Goal: Complete application form

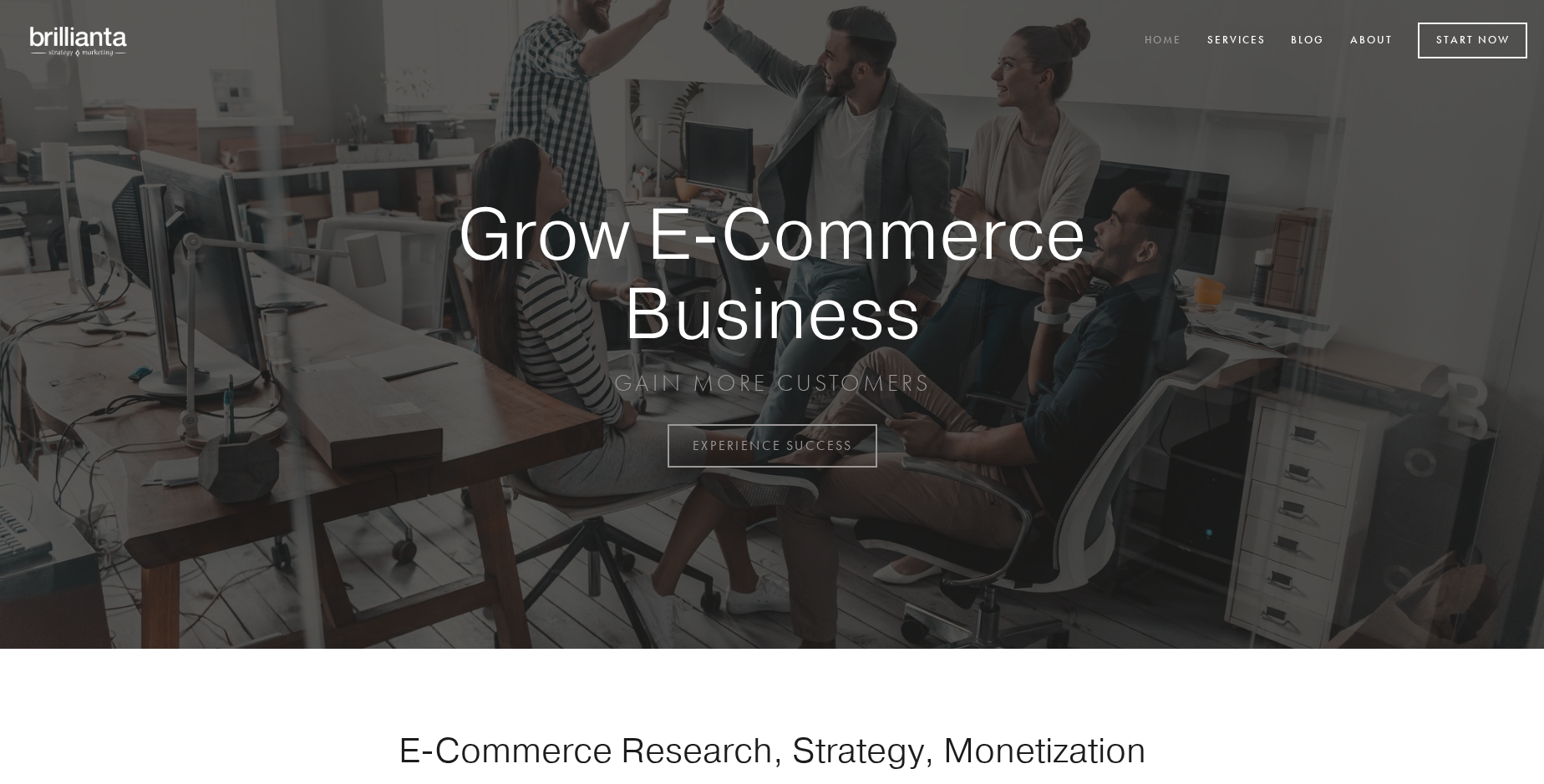
scroll to position [4378, 0]
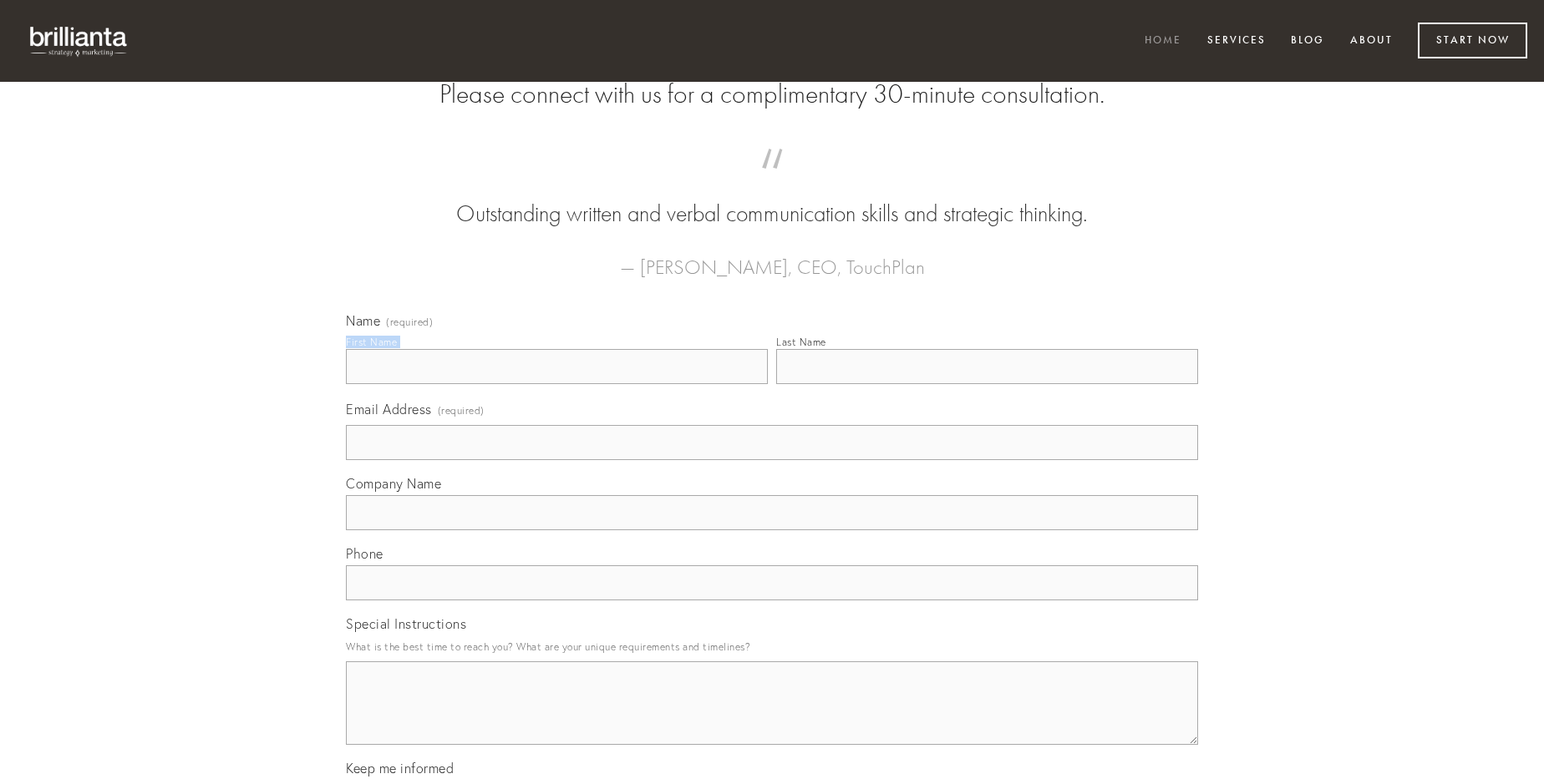
type input "[PERSON_NAME]"
click at [987, 384] on input "Last Name" at bounding box center [987, 367] width 422 height 35
type input "[PERSON_NAME]"
click at [772, 460] on input "Email Address (required)" at bounding box center [772, 442] width 852 height 35
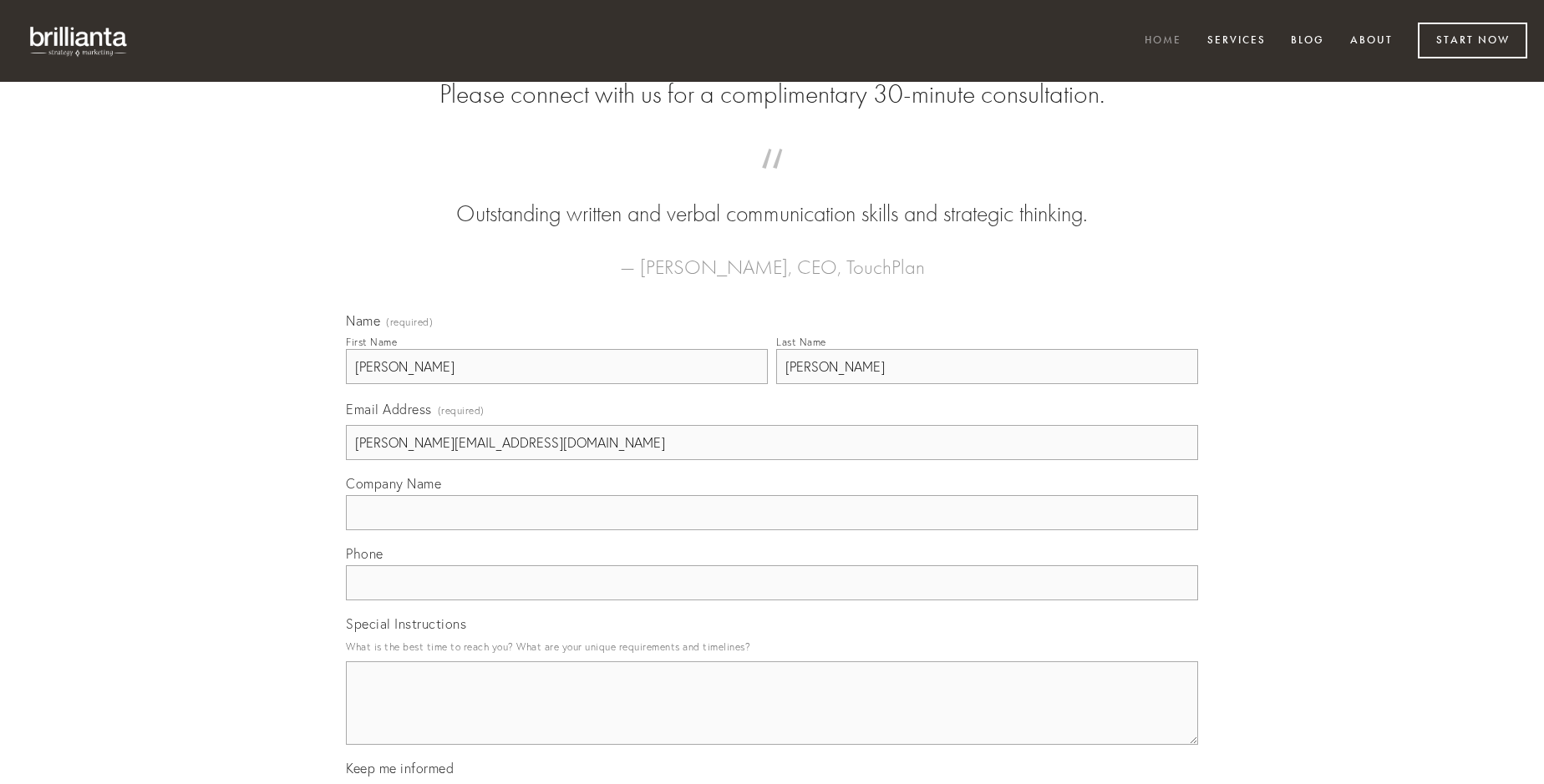
type input "[PERSON_NAME][EMAIL_ADDRESS][DOMAIN_NAME]"
click at [772, 530] on input "Company Name" at bounding box center [772, 513] width 852 height 35
type input "thymum"
click at [772, 601] on input "text" at bounding box center [772, 582] width 852 height 35
click at [772, 718] on textarea "Special Instructions" at bounding box center [772, 703] width 852 height 83
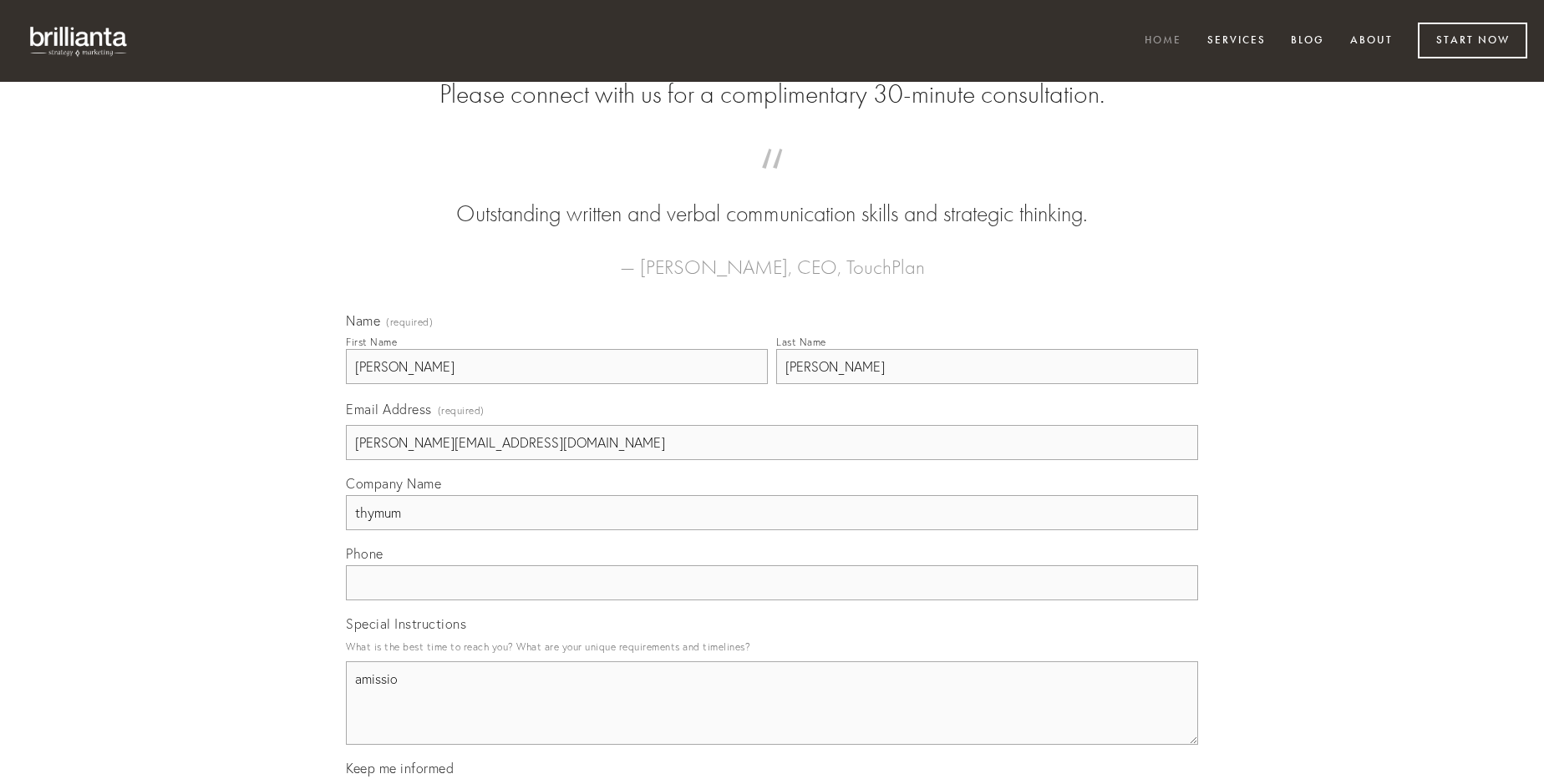
type textarea "amissio"
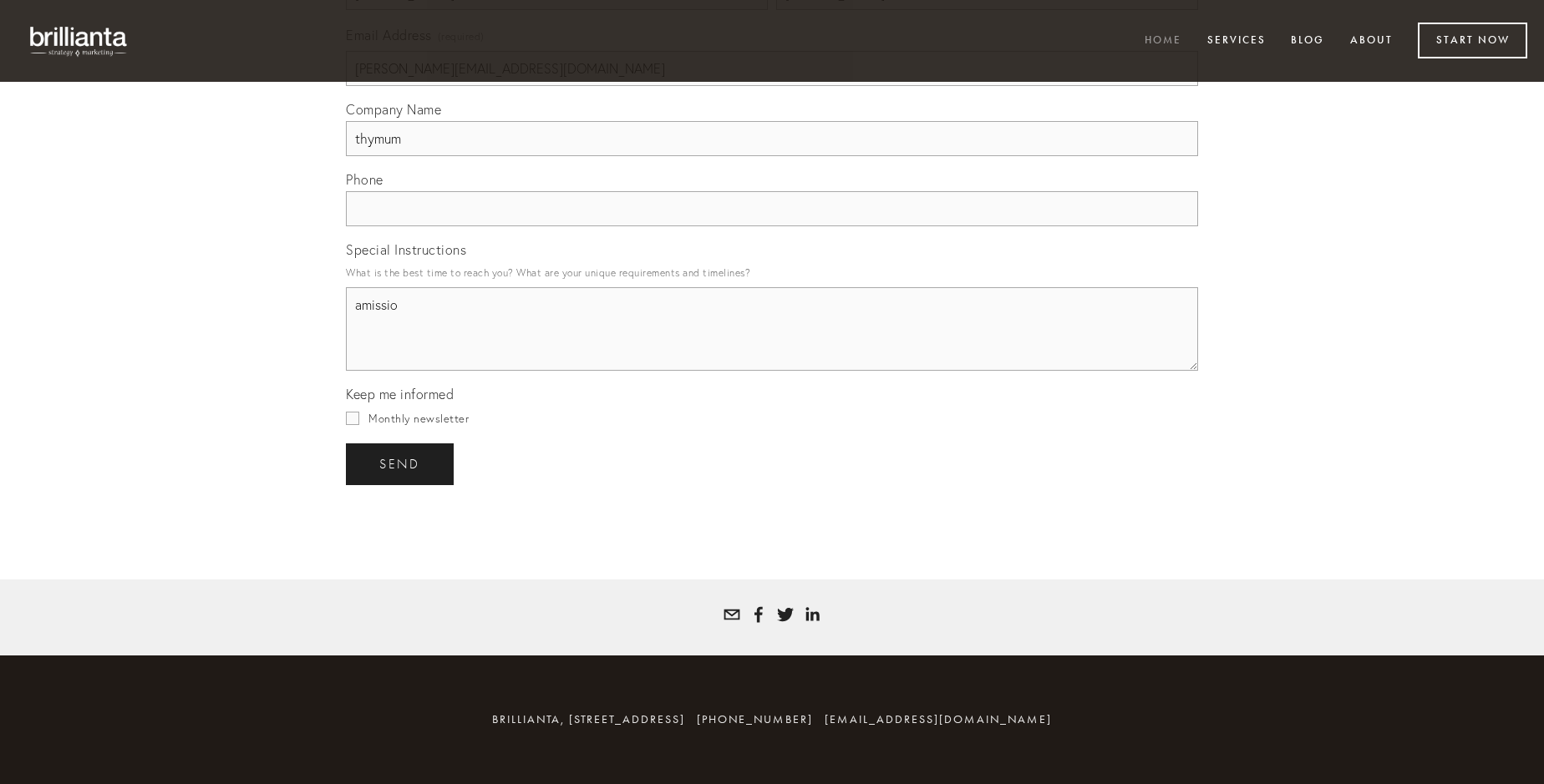
click at [401, 463] on span "send" at bounding box center [399, 464] width 41 height 15
